Goal: Complete application form: Complete application form

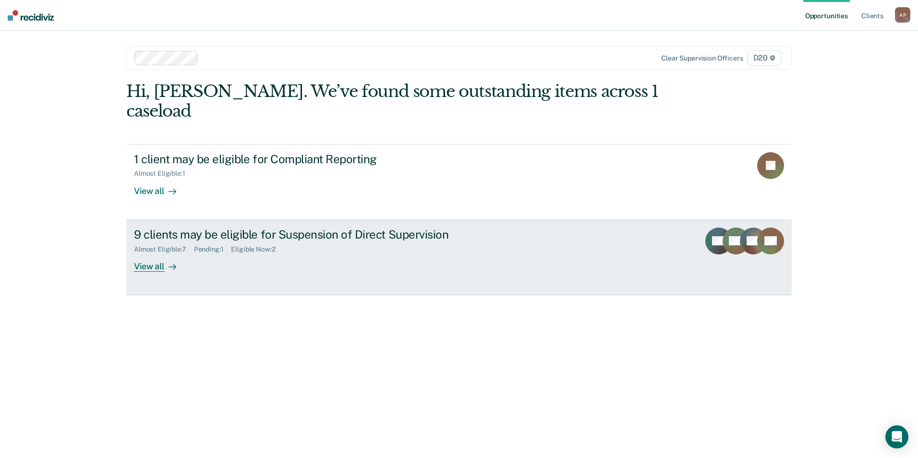
click at [165, 261] on div at bounding box center [171, 266] width 12 height 11
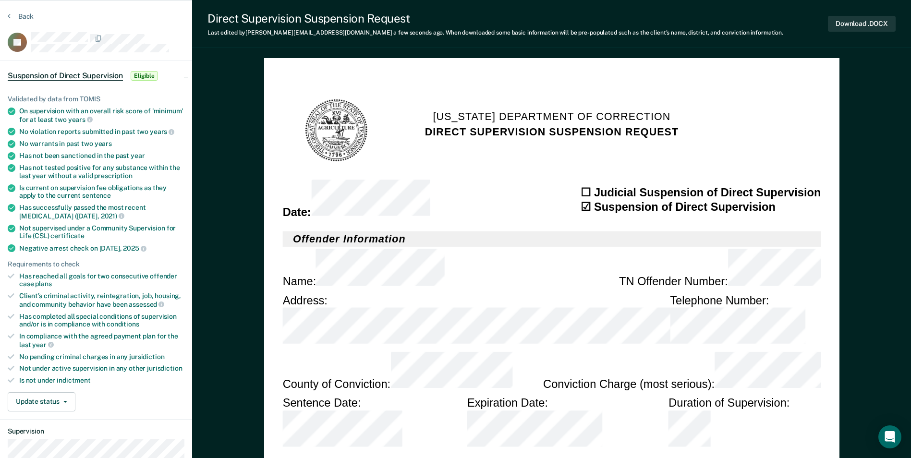
scroll to position [96, 0]
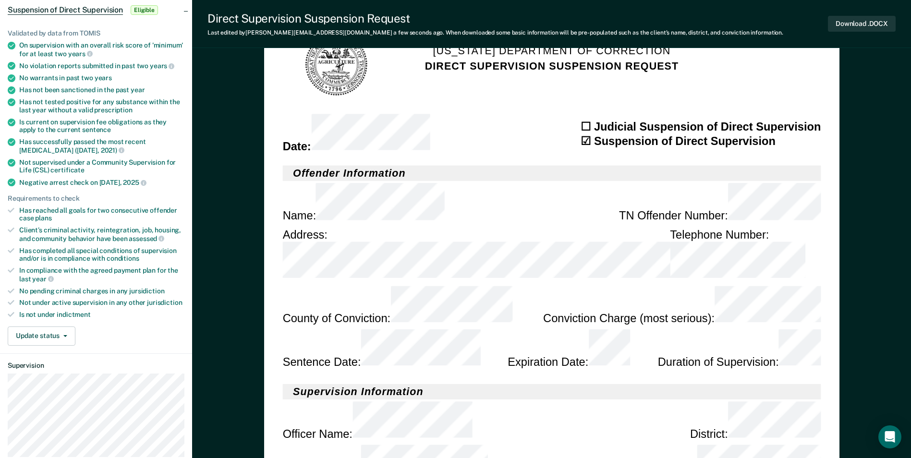
click at [587, 400] on div "Officer Name : District :" at bounding box center [551, 422] width 538 height 44
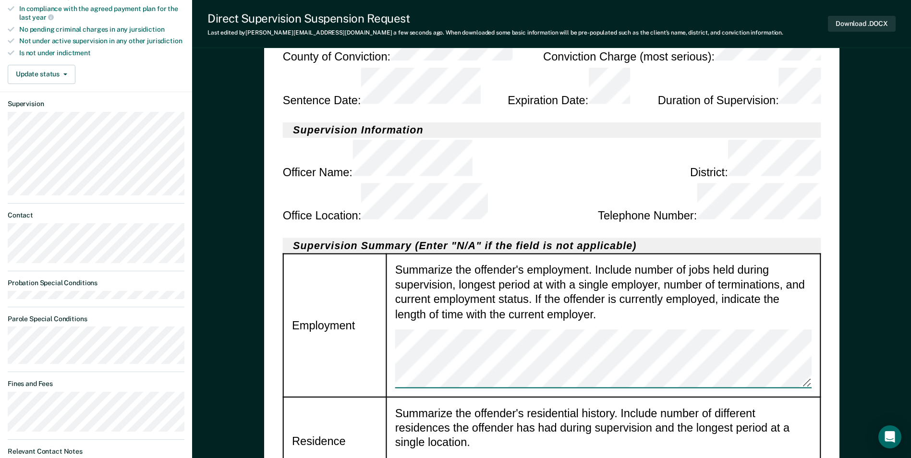
scroll to position [336, 0]
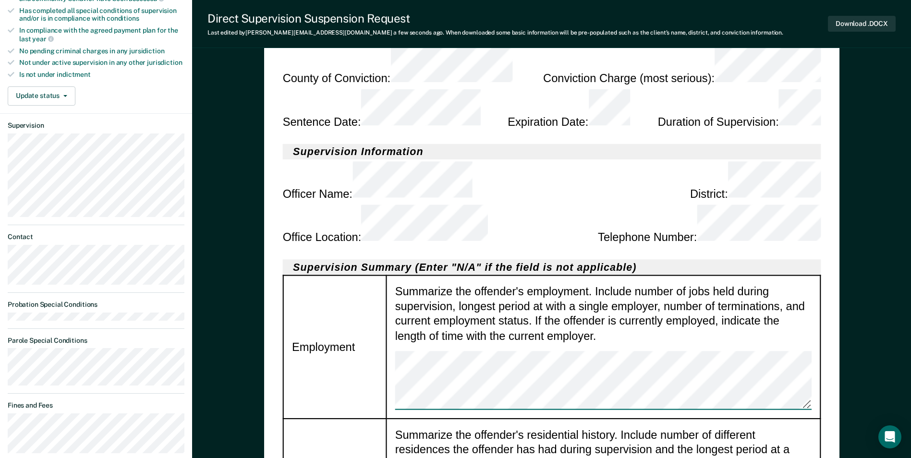
click at [479, 419] on td "Summarize the offender's residential history. Include number of different resid…" at bounding box center [603, 463] width 434 height 88
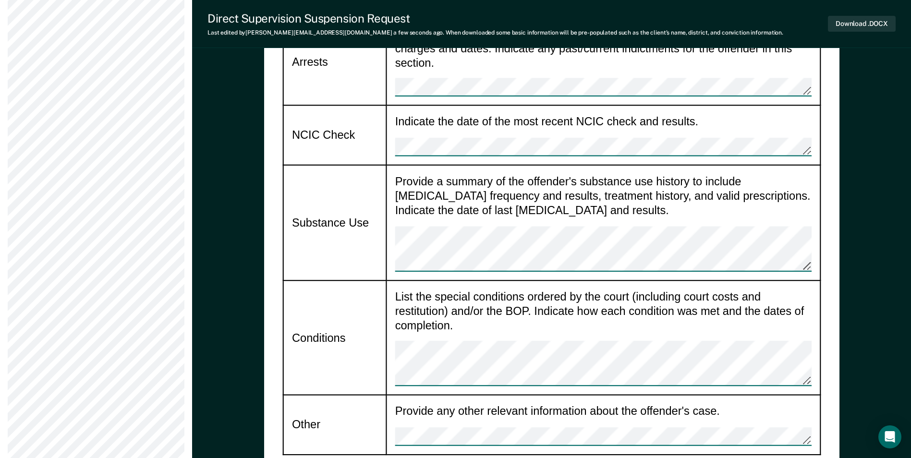
scroll to position [1345, 0]
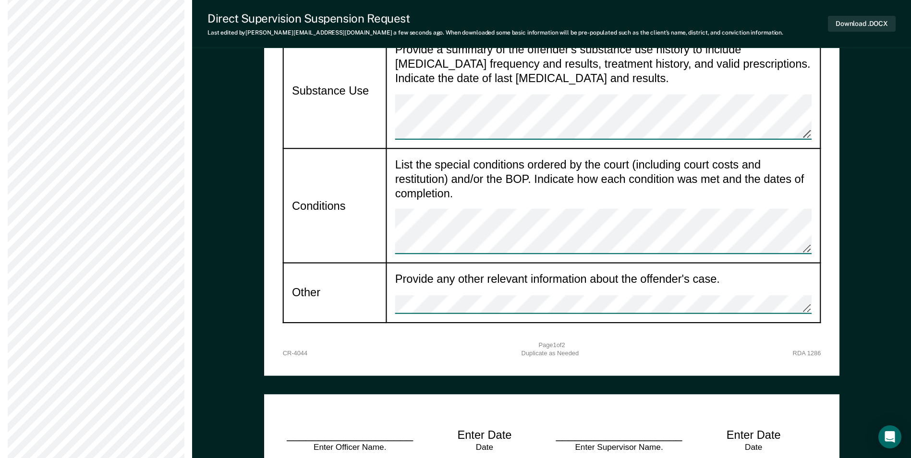
click at [323, 428] on div "____________________ Enter Officer Name." at bounding box center [349, 440] width 134 height 25
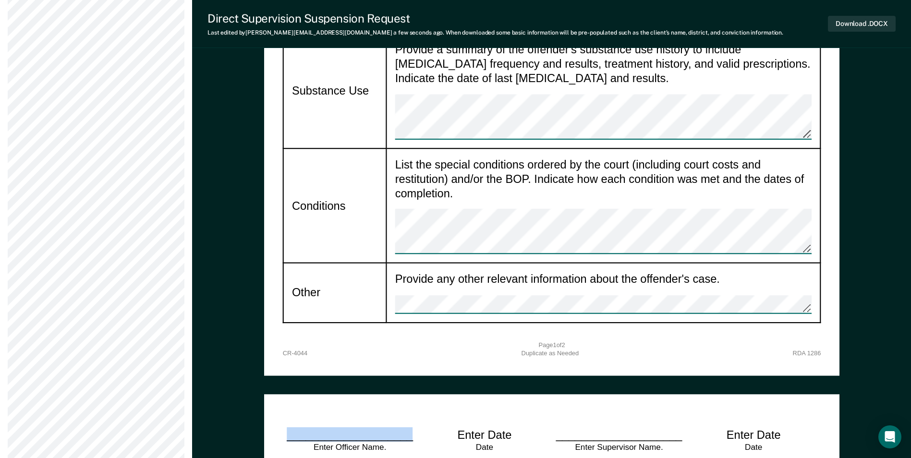
click at [323, 428] on div "____________________ Enter Officer Name." at bounding box center [349, 440] width 134 height 25
click at [367, 428] on div "____________________ Enter Officer Name." at bounding box center [349, 440] width 134 height 25
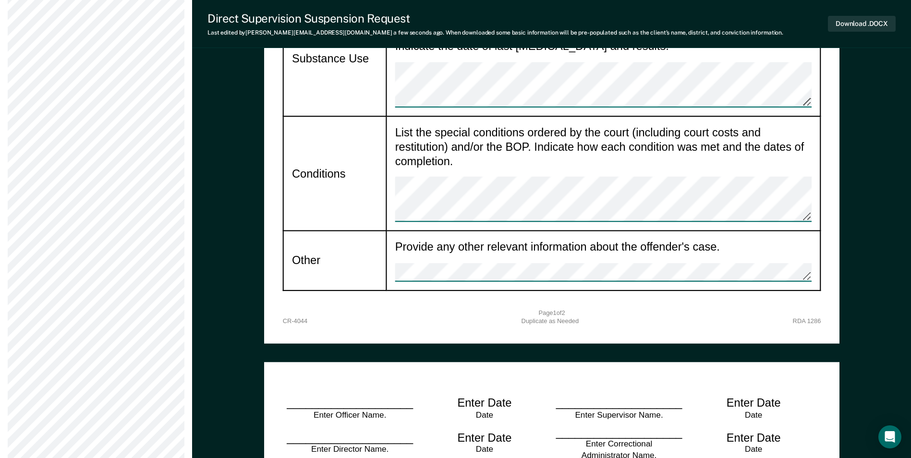
scroll to position [1393, 0]
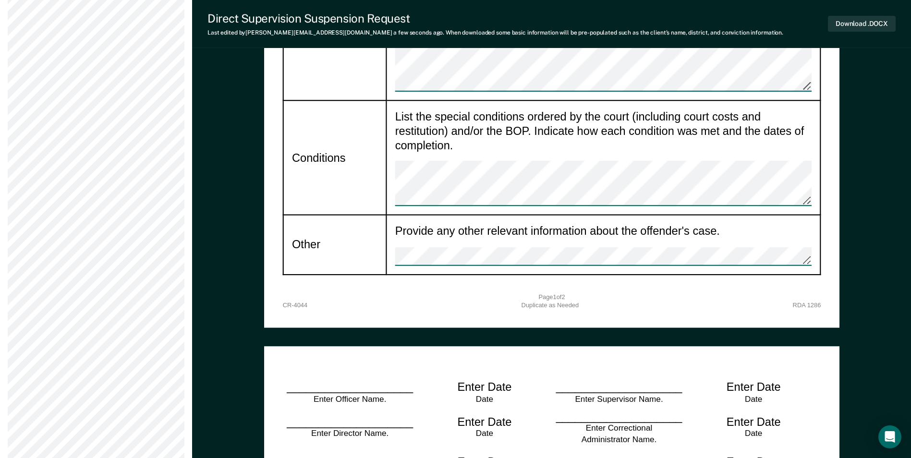
click at [493, 380] on div "Enter Date" at bounding box center [484, 387] width 54 height 15
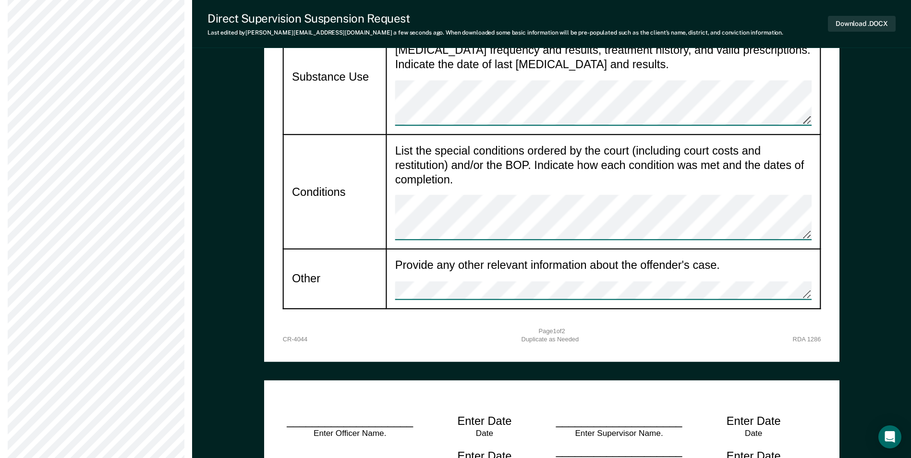
scroll to position [1345, 0]
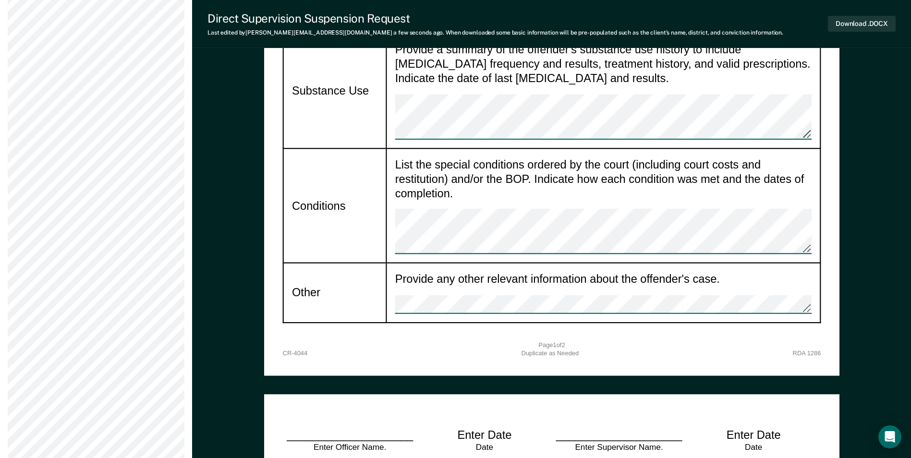
click at [374, 428] on div "____________________ Enter Officer Name." at bounding box center [349, 440] width 134 height 25
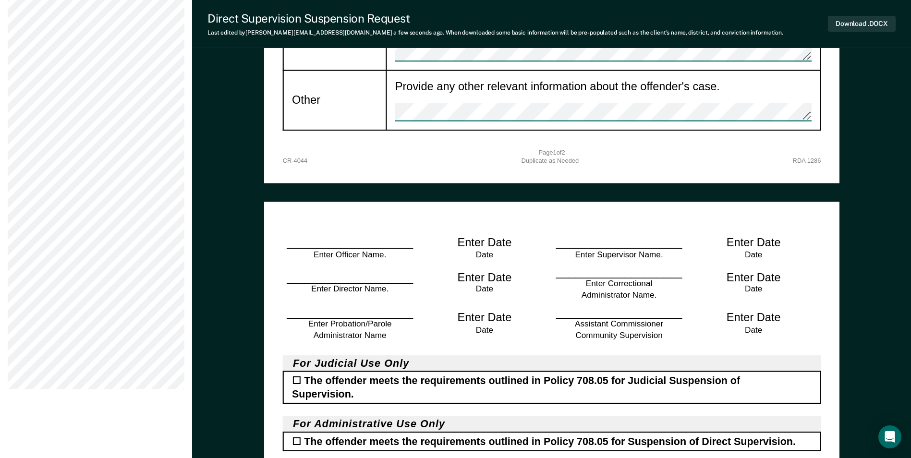
scroll to position [1537, 0]
click at [293, 372] on div "☐ The offender meets the requirements outlined in Policy 708.05 for Judicial Su…" at bounding box center [551, 388] width 538 height 33
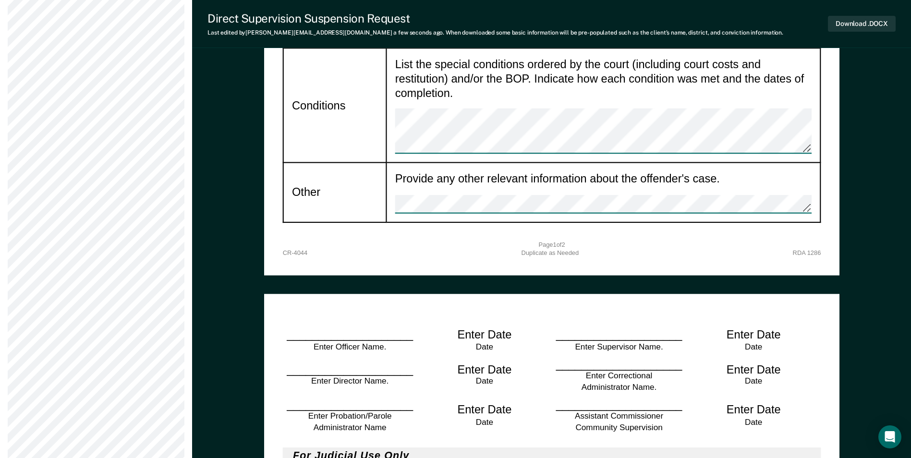
scroll to position [1441, 0]
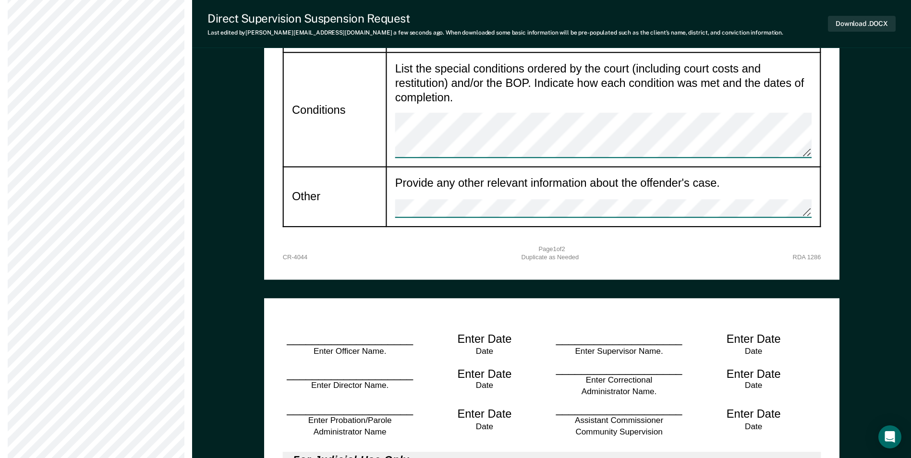
click at [342, 332] on div "____________________ Enter Officer Name." at bounding box center [349, 344] width 134 height 25
click at [498, 332] on div "Enter Date" at bounding box center [484, 339] width 54 height 15
click at [494, 332] on div "Enter Date" at bounding box center [484, 339] width 54 height 15
click at [474, 332] on div "Enter Date" at bounding box center [484, 339] width 54 height 15
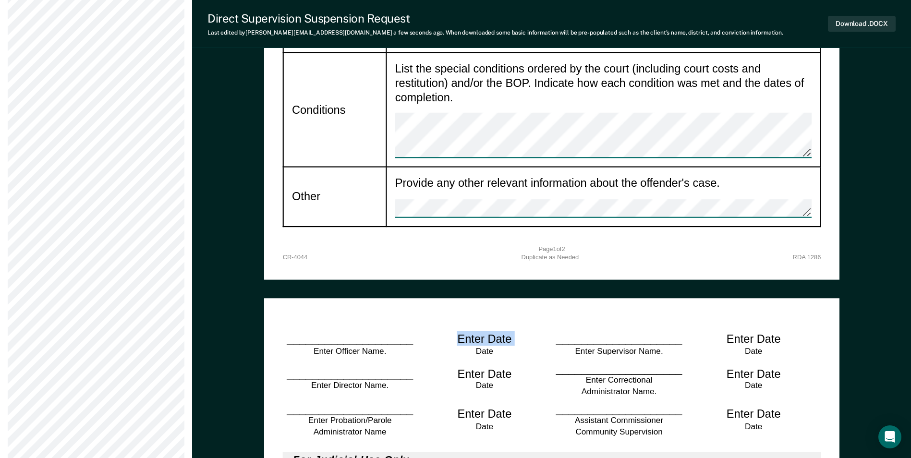
click at [474, 332] on div "Enter Date" at bounding box center [484, 339] width 54 height 15
drag, startPoint x: 474, startPoint y: 178, endPoint x: 496, endPoint y: 180, distance: 21.7
click at [496, 332] on div "Enter Date" at bounding box center [484, 339] width 54 height 15
click at [488, 346] on div "Date" at bounding box center [485, 351] width 108 height 11
click at [485, 332] on div "Enter Date" at bounding box center [484, 339] width 54 height 15
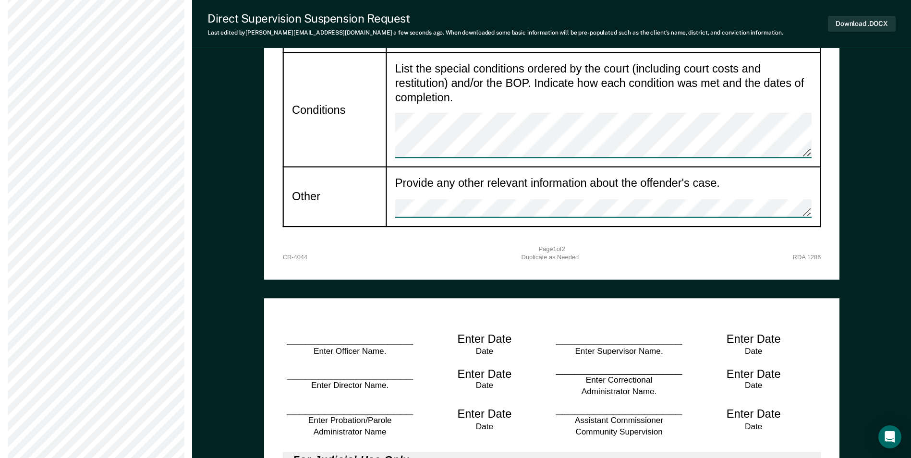
click at [480, 332] on div "Enter Date" at bounding box center [484, 339] width 54 height 15
click at [482, 332] on div "Enter Date" at bounding box center [484, 339] width 54 height 15
click at [474, 332] on div "Enter Date" at bounding box center [484, 339] width 54 height 15
drag, startPoint x: 474, startPoint y: 181, endPoint x: 546, endPoint y: 170, distance: 71.9
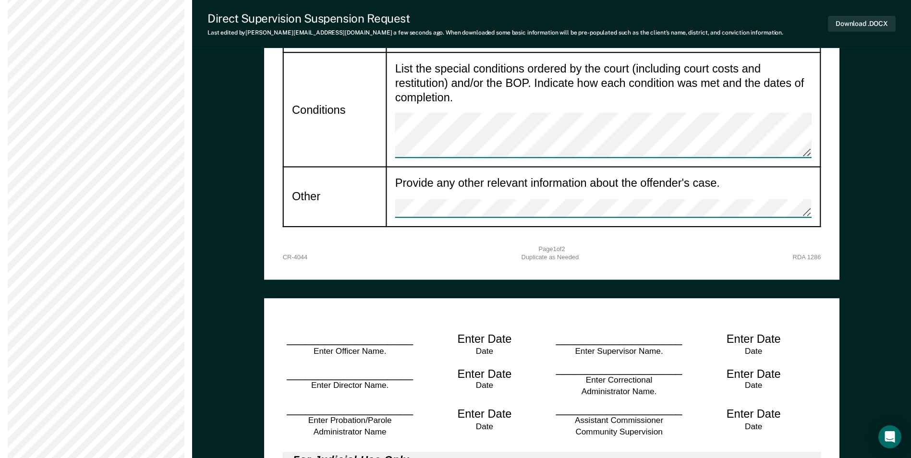
click at [546, 332] on div "Enter Date Date" at bounding box center [484, 344] width 134 height 25
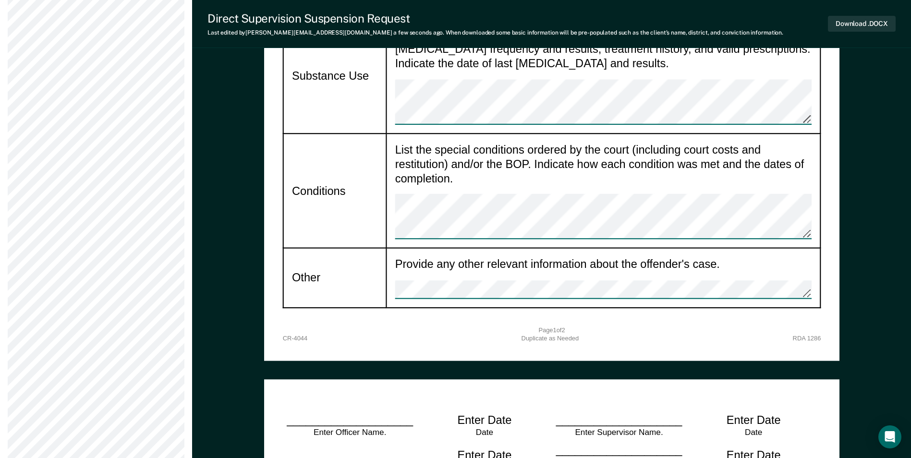
scroll to position [1393, 0]
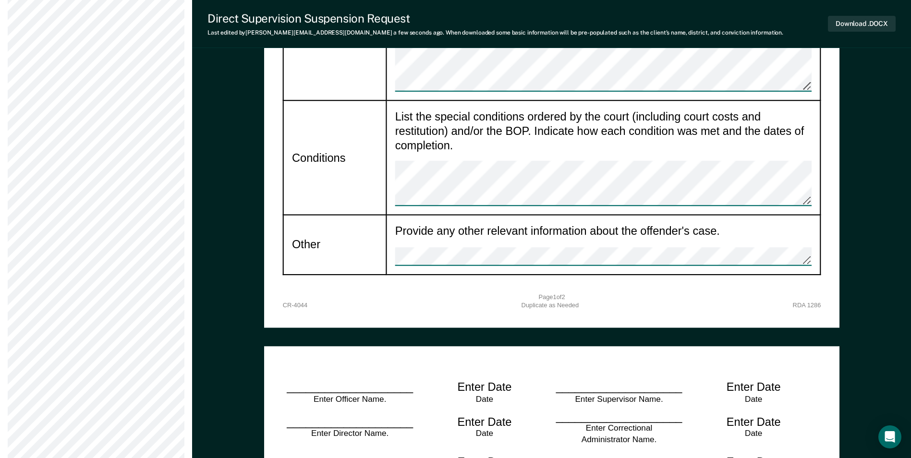
click at [480, 380] on div "Enter Date" at bounding box center [484, 387] width 54 height 15
click at [458, 415] on div "Enter Date" at bounding box center [484, 422] width 54 height 15
drag, startPoint x: 459, startPoint y: 225, endPoint x: 498, endPoint y: 228, distance: 40.0
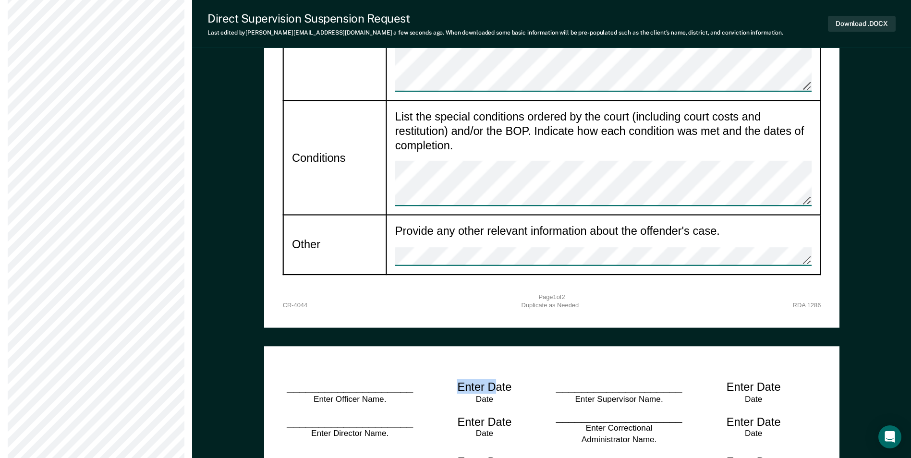
click at [498, 380] on div "Enter Date" at bounding box center [484, 387] width 54 height 15
drag, startPoint x: 498, startPoint y: 228, endPoint x: 509, endPoint y: 236, distance: 13.5
click at [509, 394] on div "Date" at bounding box center [485, 399] width 108 height 11
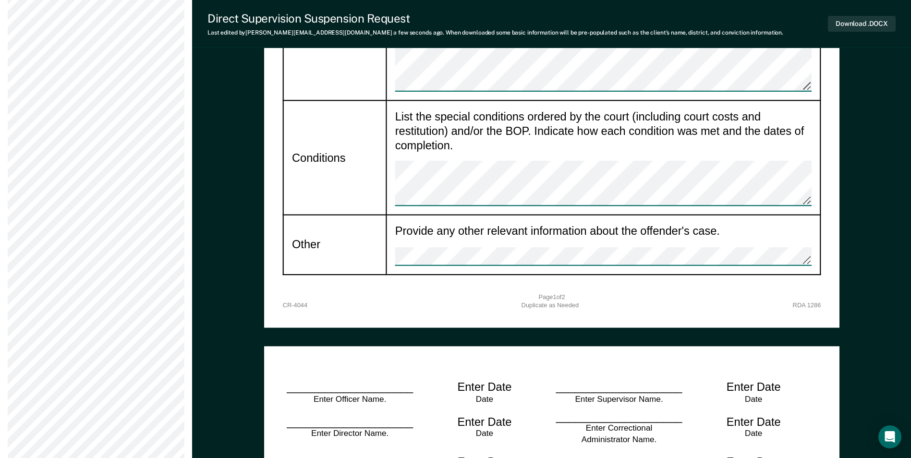
drag, startPoint x: 486, startPoint y: 313, endPoint x: 522, endPoint y: 305, distance: 36.7
click at [522, 455] on div "Enter Date Date" at bounding box center [484, 467] width 134 height 25
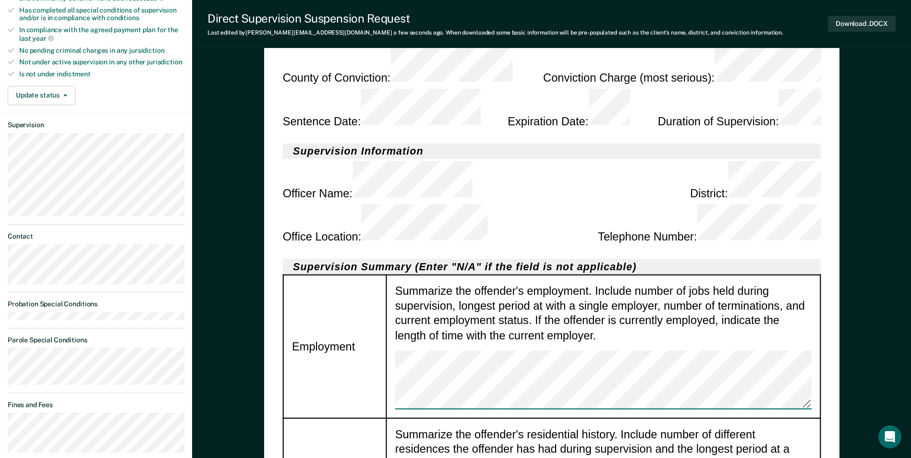
scroll to position [264, 0]
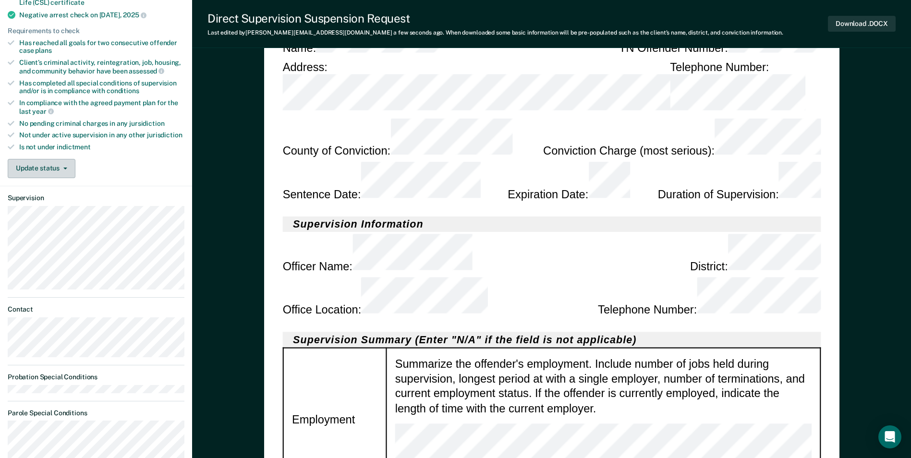
click at [66, 170] on button "Update status" at bounding box center [42, 168] width 68 height 19
click at [375, 348] on td "Employment" at bounding box center [334, 420] width 103 height 144
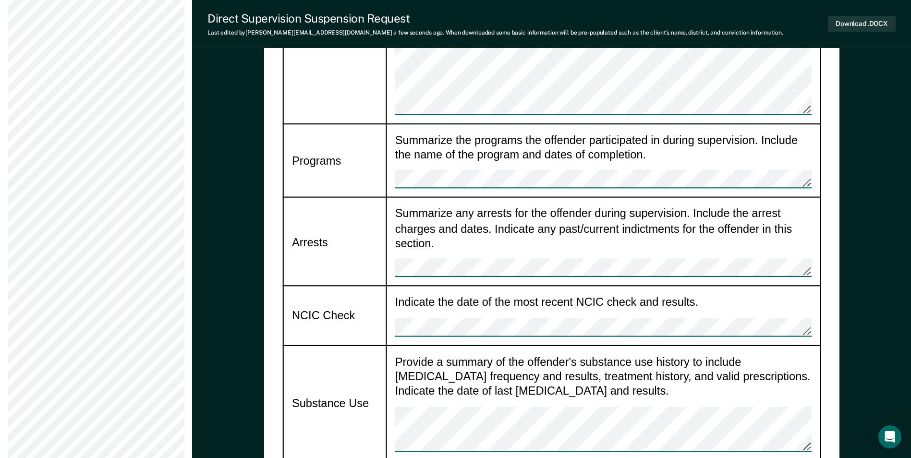
scroll to position [1272, 0]
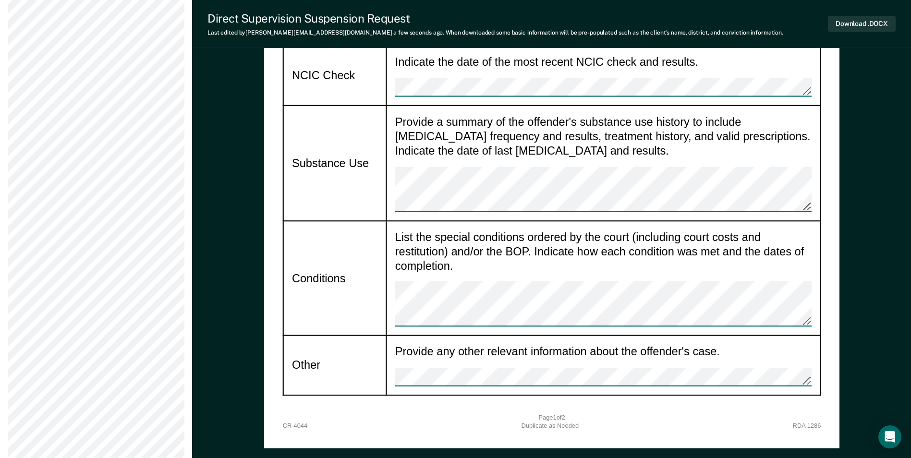
drag, startPoint x: 565, startPoint y: 344, endPoint x: 530, endPoint y: 349, distance: 35.4
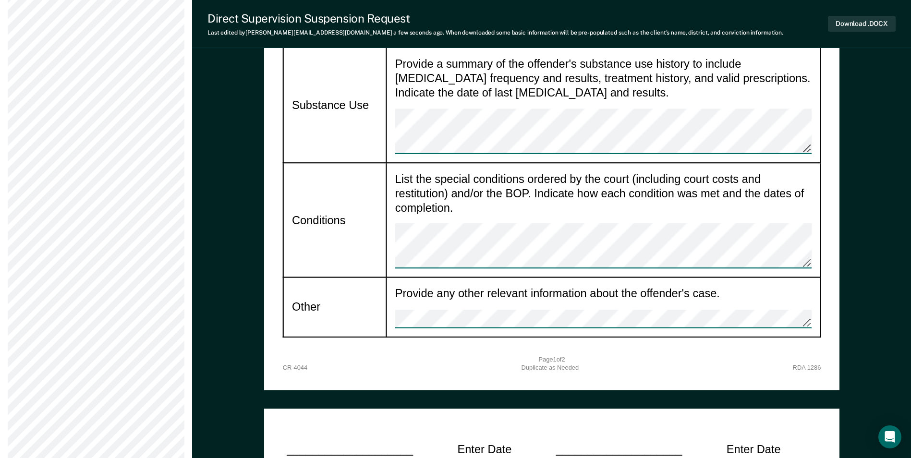
scroll to position [1416, 0]
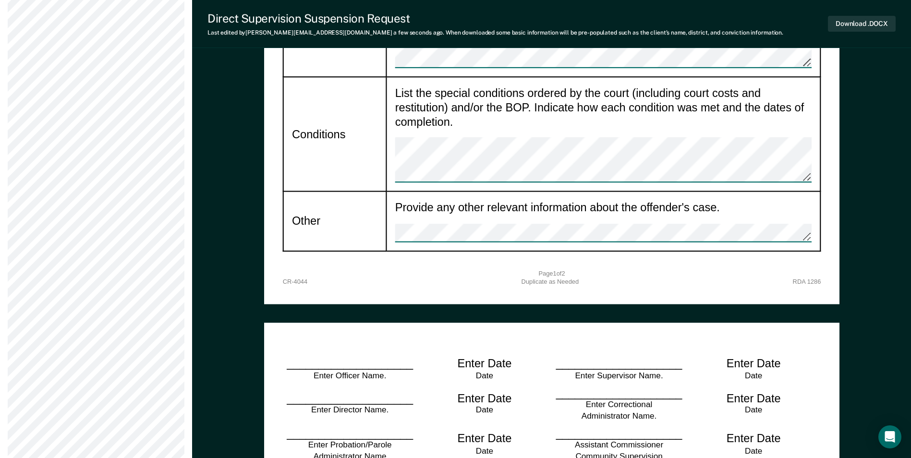
click at [332, 342] on div "____________________ Enter Officer Name. Enter Date Date ____________________ E…" at bounding box center [551, 457] width 538 height 231
click at [333, 342] on div "____________________ Enter Officer Name. Enter Date Date ____________________ E…" at bounding box center [551, 457] width 538 height 231
click at [438, 384] on div "____________________ Enter Director Name. Enter Date Date ____________________ …" at bounding box center [551, 404] width 538 height 40
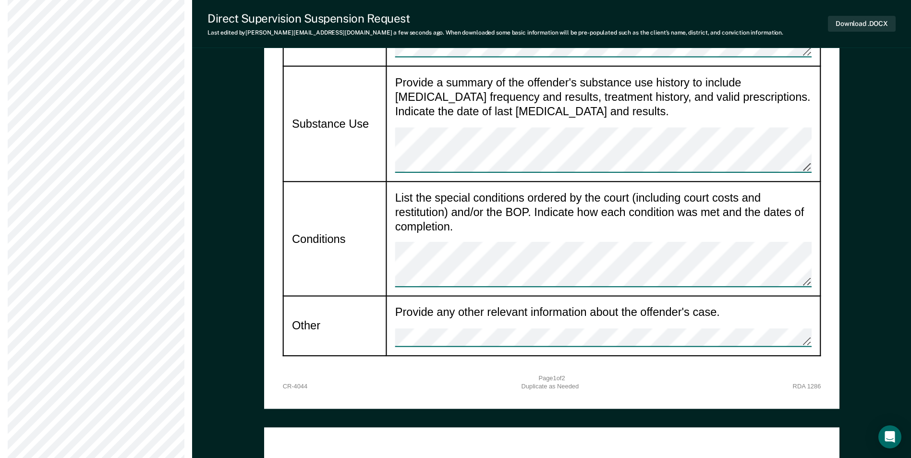
scroll to position [1320, 0]
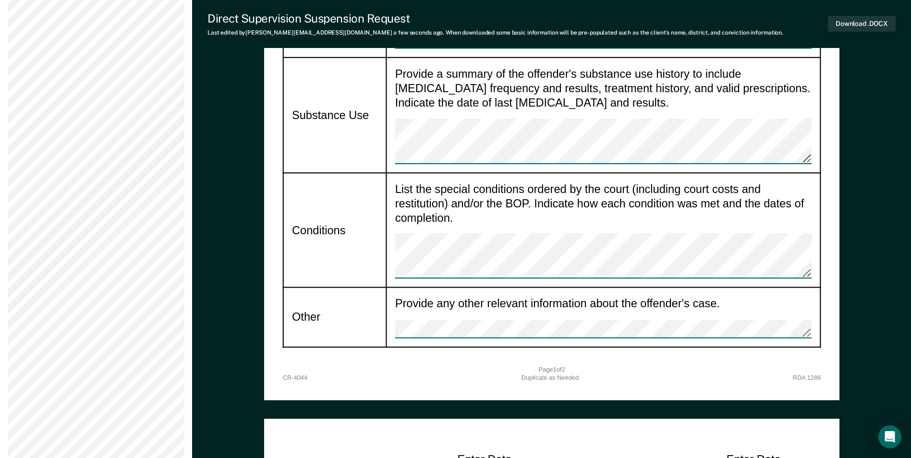
click at [495, 452] on div "Enter Date" at bounding box center [484, 459] width 54 height 15
drag, startPoint x: 491, startPoint y: 299, endPoint x: 485, endPoint y: 299, distance: 6.2
click at [485, 452] on div "Enter Date" at bounding box center [484, 459] width 54 height 15
drag, startPoint x: 485, startPoint y: 299, endPoint x: 474, endPoint y: 295, distance: 11.4
click at [474, 452] on div "Enter Date" at bounding box center [484, 459] width 54 height 15
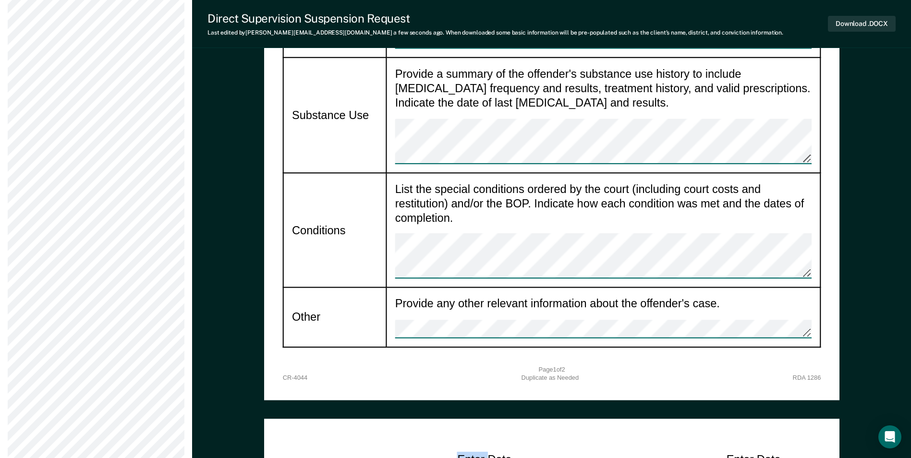
click at [474, 452] on div "Enter Date" at bounding box center [484, 459] width 54 height 15
drag, startPoint x: 474, startPoint y: 295, endPoint x: 475, endPoint y: 311, distance: 15.9
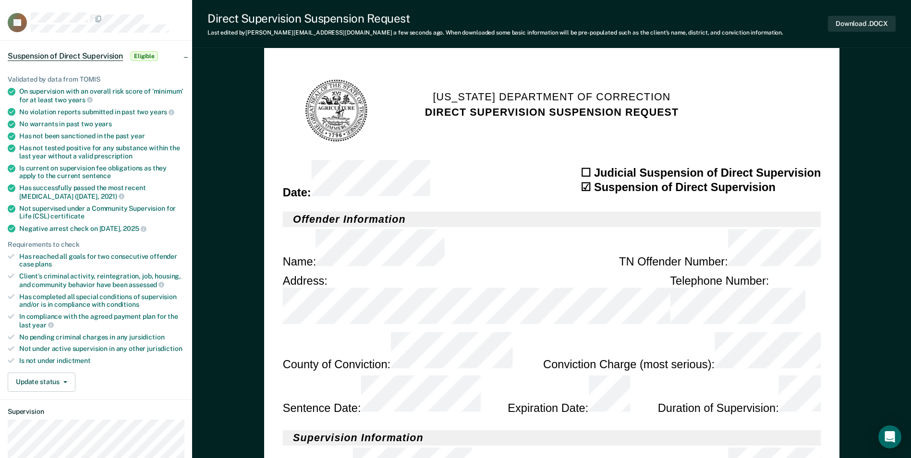
scroll to position [0, 0]
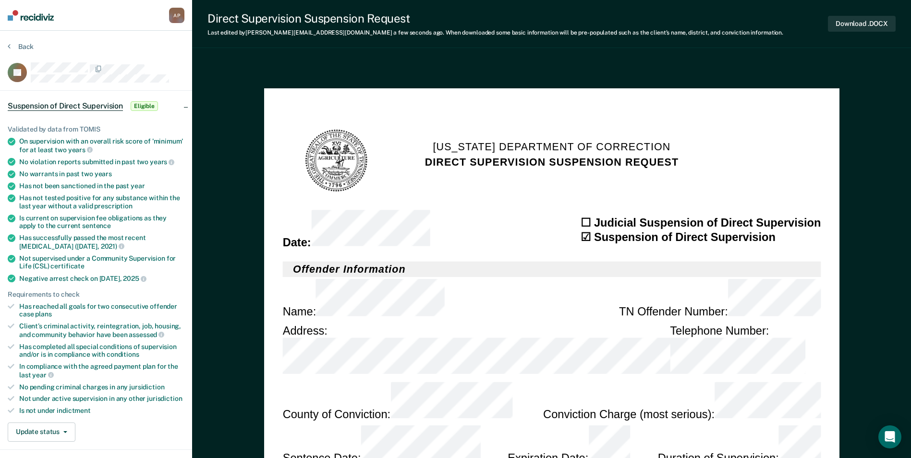
click at [587, 222] on div "☐ Judicial Suspension of Direct Supervision" at bounding box center [701, 222] width 240 height 15
click at [537, 233] on section "Date : ☐ Judicial Suspension of Direct Supervision ☑ Suspension of Direct Super…" at bounding box center [551, 230] width 538 height 40
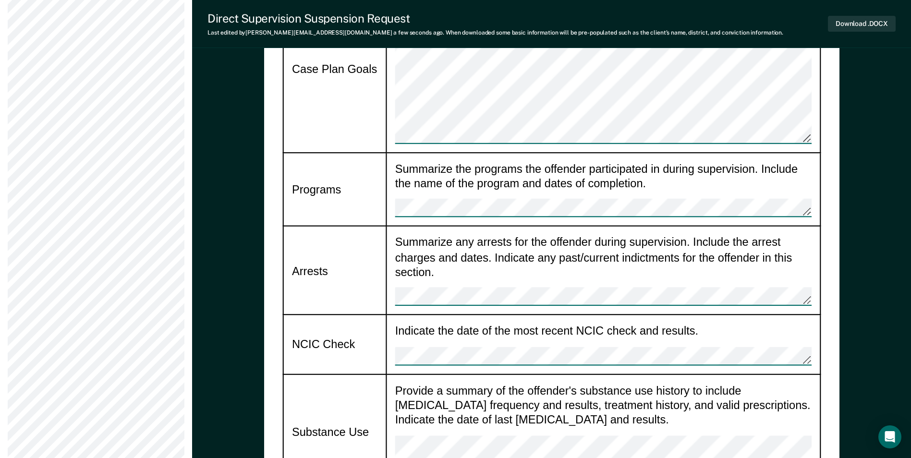
scroll to position [960, 0]
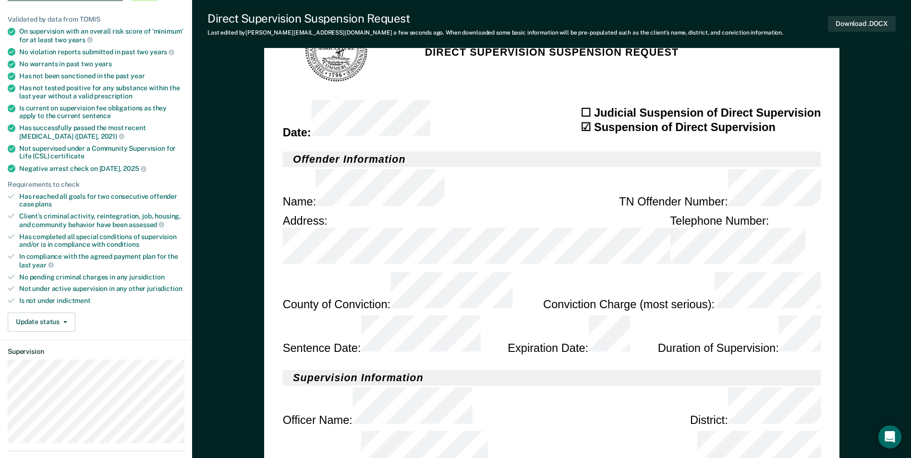
scroll to position [0, 0]
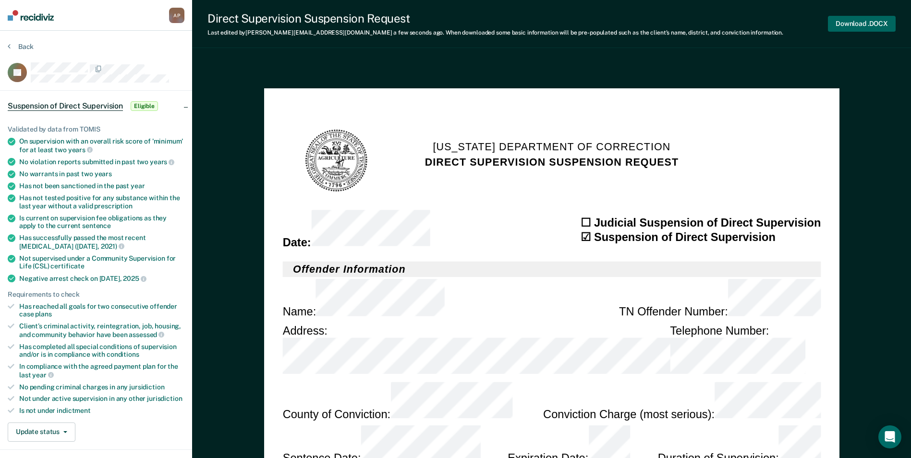
click at [867, 26] on button "Download .DOCX" at bounding box center [862, 24] width 68 height 16
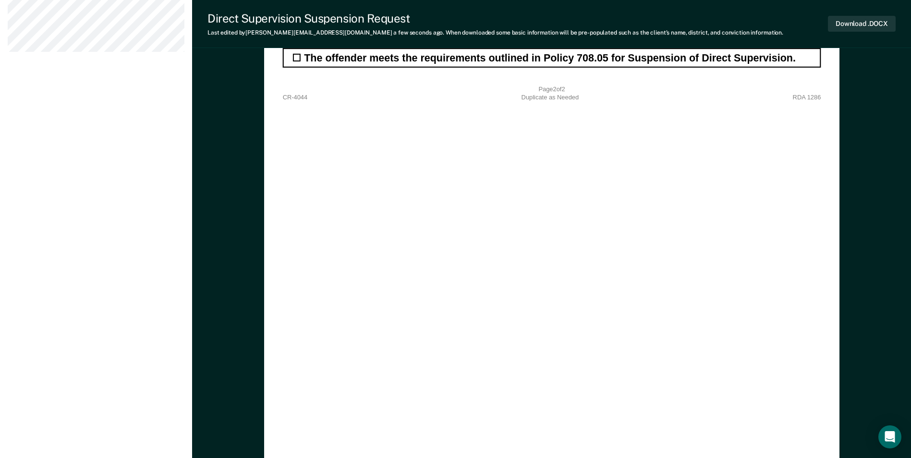
scroll to position [1993, 0]
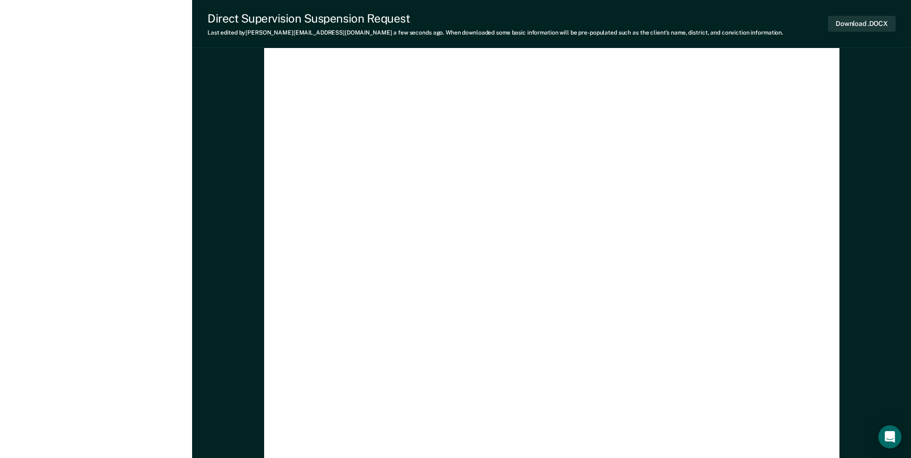
click at [496, 248] on div "____________________ Enter Officer Name. Enter Date Date ____________________ E…" at bounding box center [551, 145] width 575 height 798
type textarea "x"
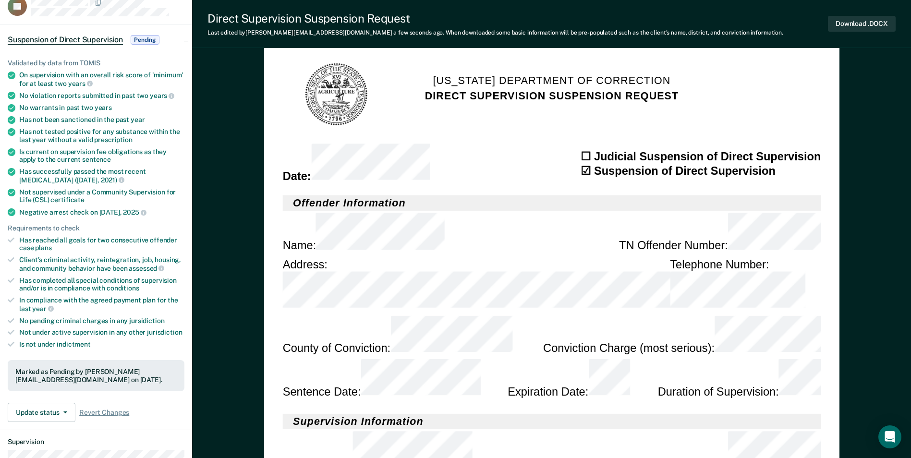
scroll to position [0, 0]
